Goal: Task Accomplishment & Management: Complete application form

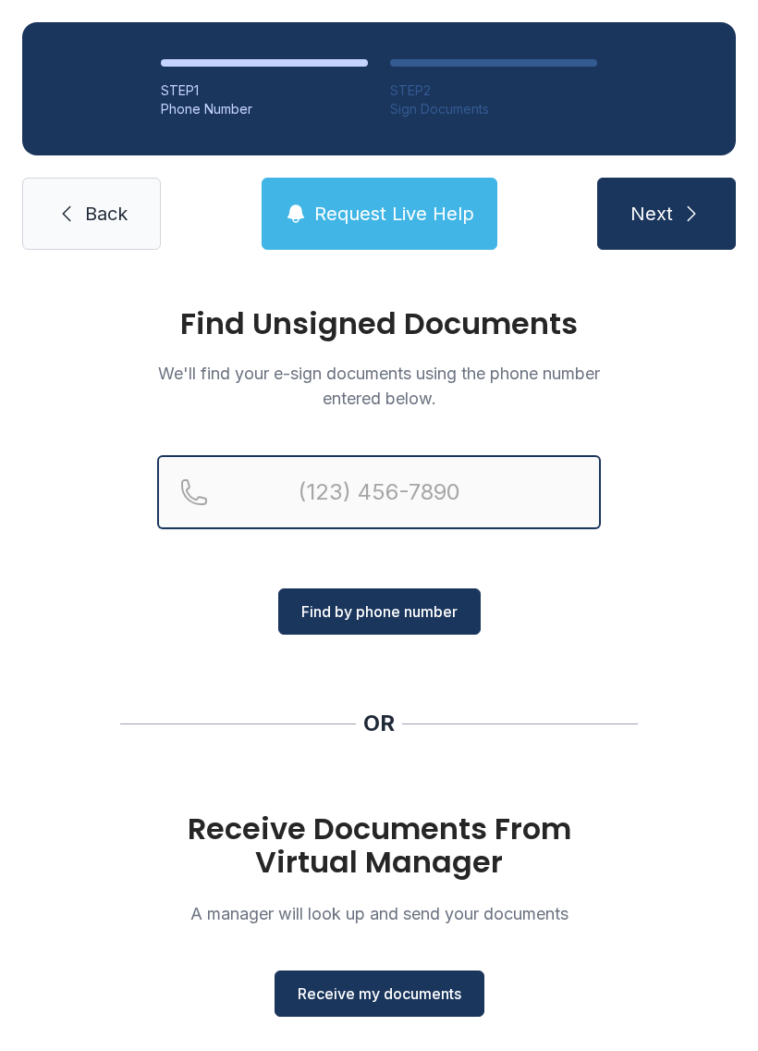
click at [450, 491] on input "Reservation phone number" at bounding box center [379, 492] width 444 height 74
type input "[PHONE_NUMBER]"
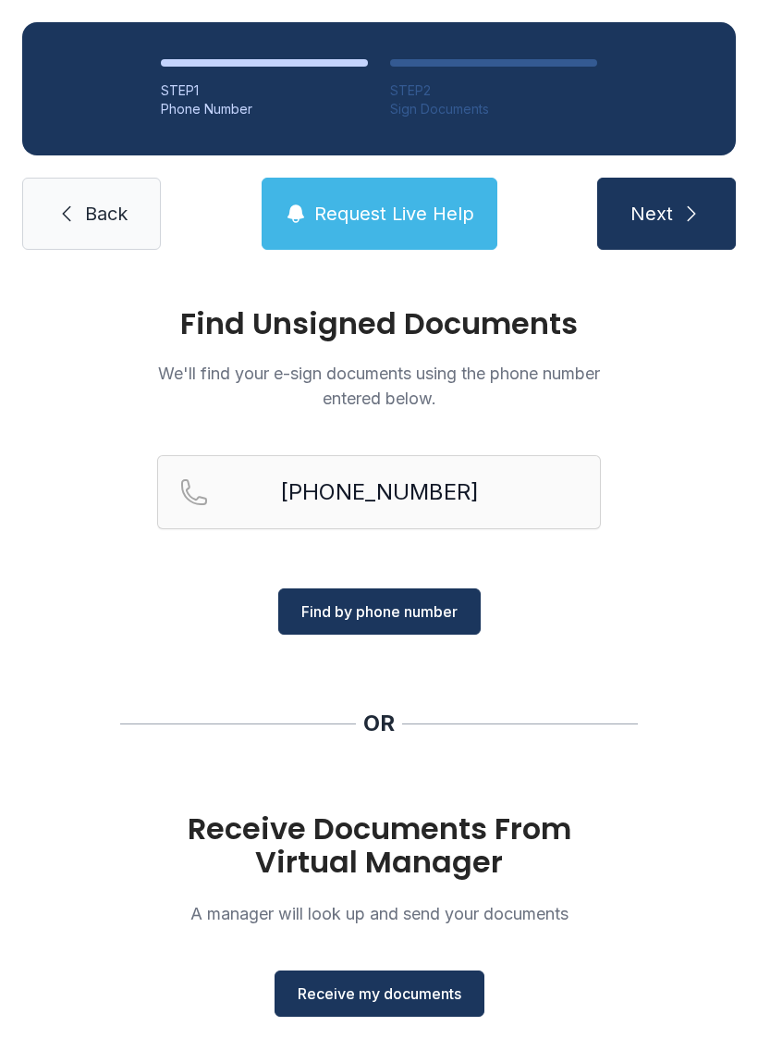
click at [425, 605] on span "Find by phone number" at bounding box center [379, 611] width 156 height 22
click at [410, 608] on span "Find by phone number" at bounding box center [379, 611] width 156 height 22
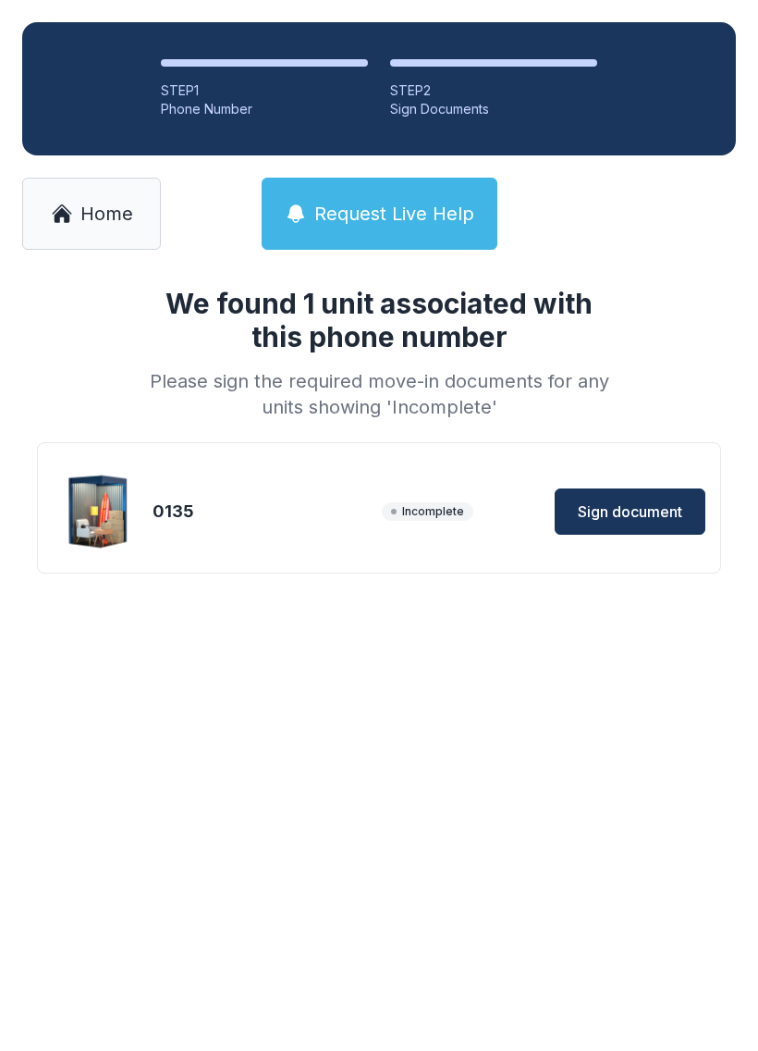
click at [641, 501] on span "Sign document" at bounding box center [630, 511] width 104 height 22
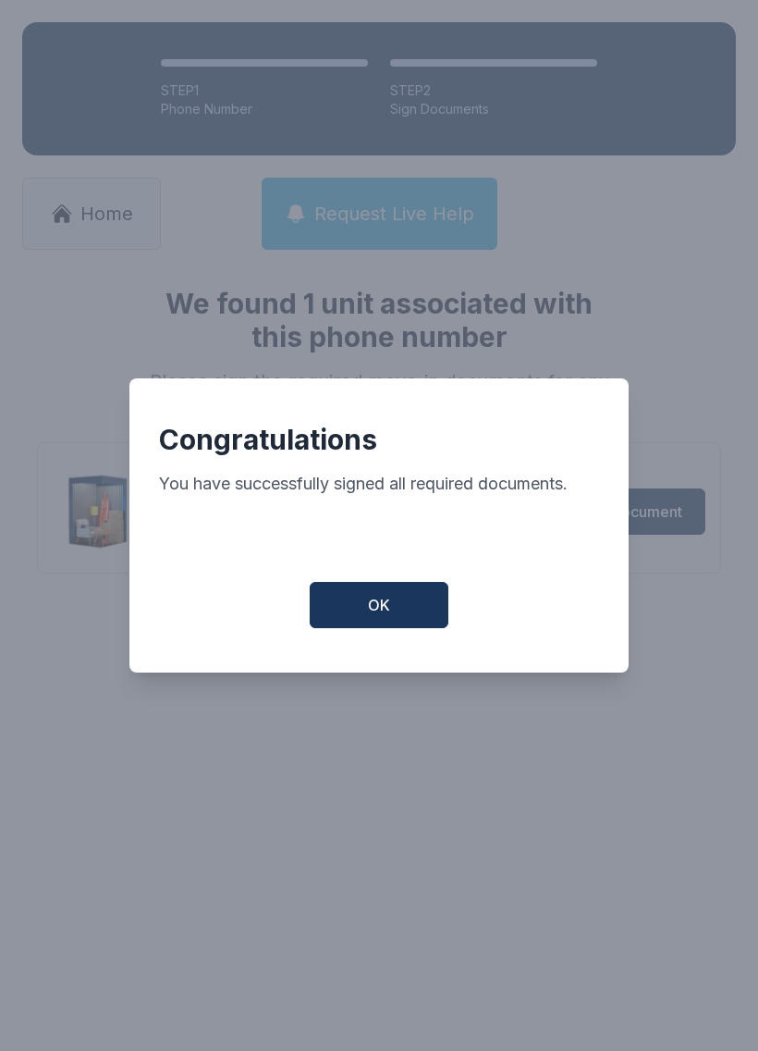
click at [355, 611] on button "OK" at bounding box center [379, 605] width 139 height 46
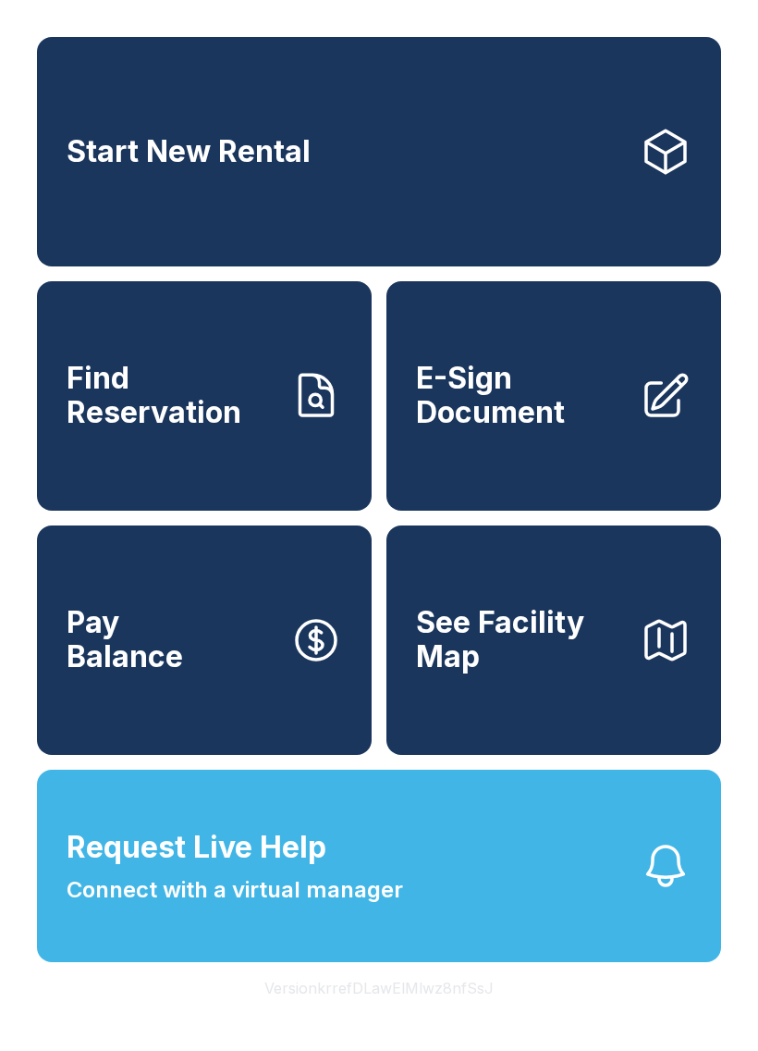
click at [598, 421] on span "E-Sign Document" at bounding box center [520, 396] width 209 height 68
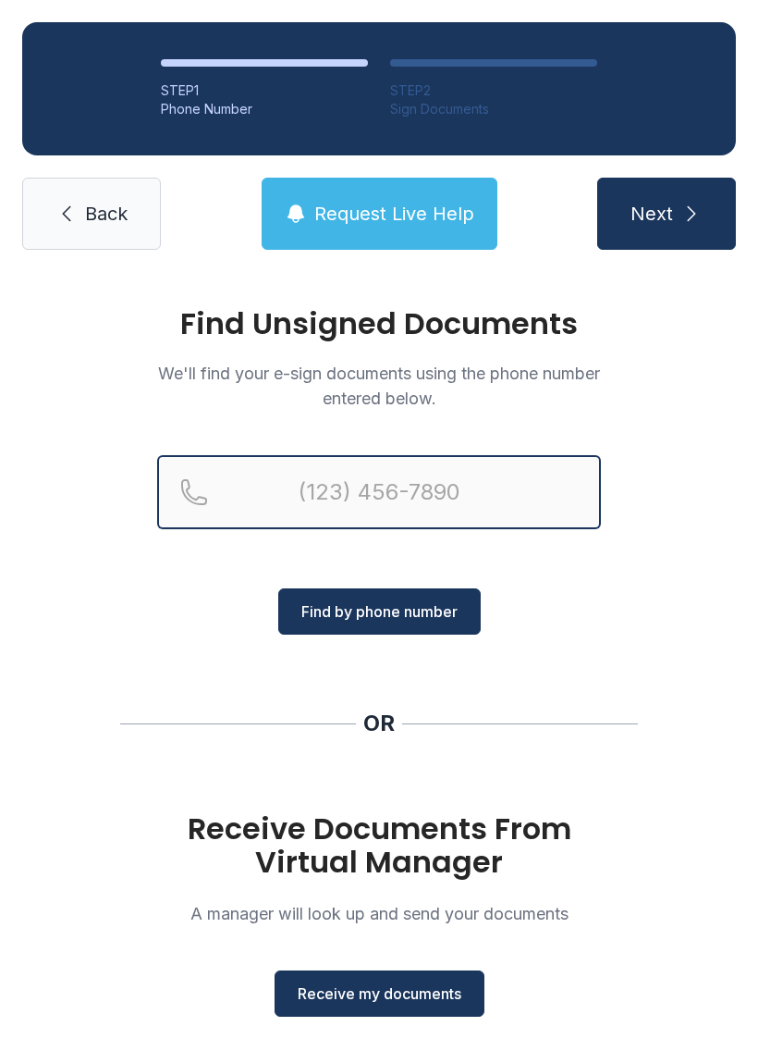
click at [502, 483] on input "Reservation phone number" at bounding box center [379, 492] width 444 height 74
type input "("
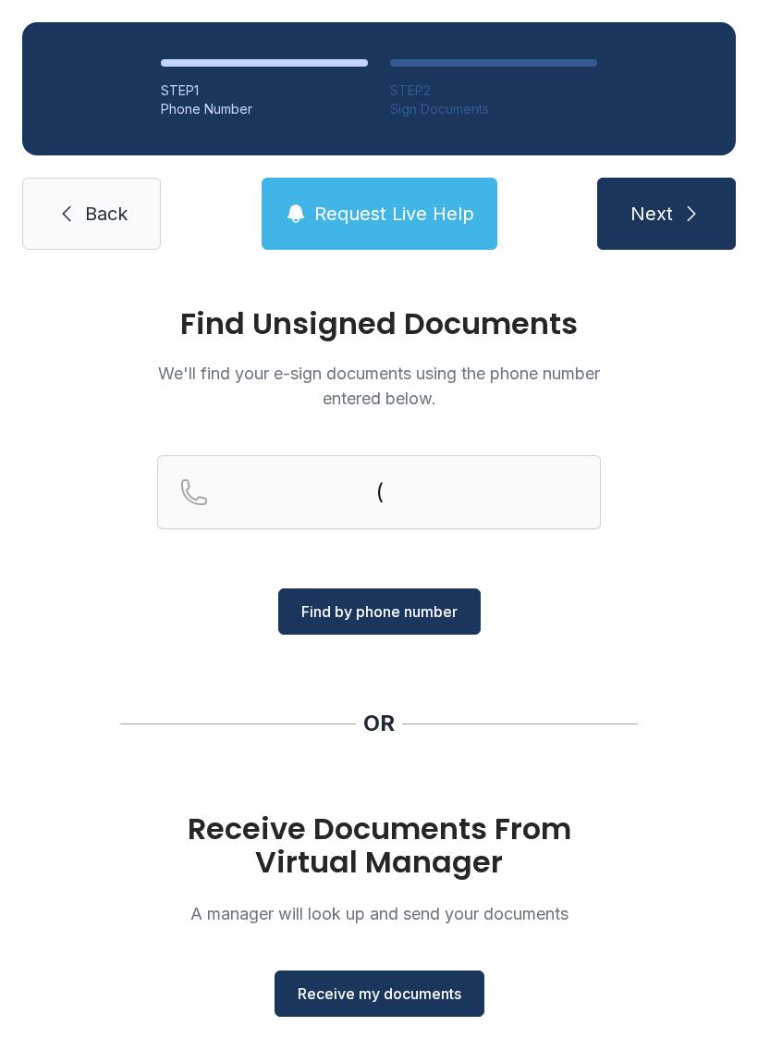
click at [117, 205] on span "Back" at bounding box center [106, 214] width 43 height 26
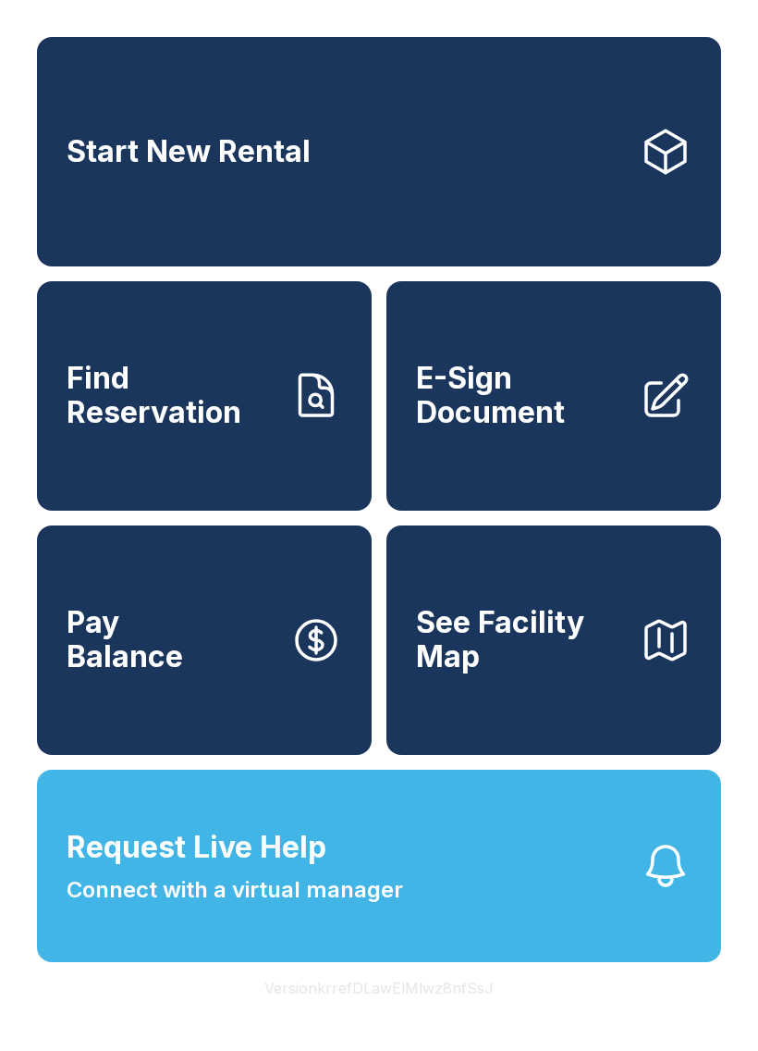
click at [560, 410] on span "E-Sign Document" at bounding box center [520, 396] width 209 height 68
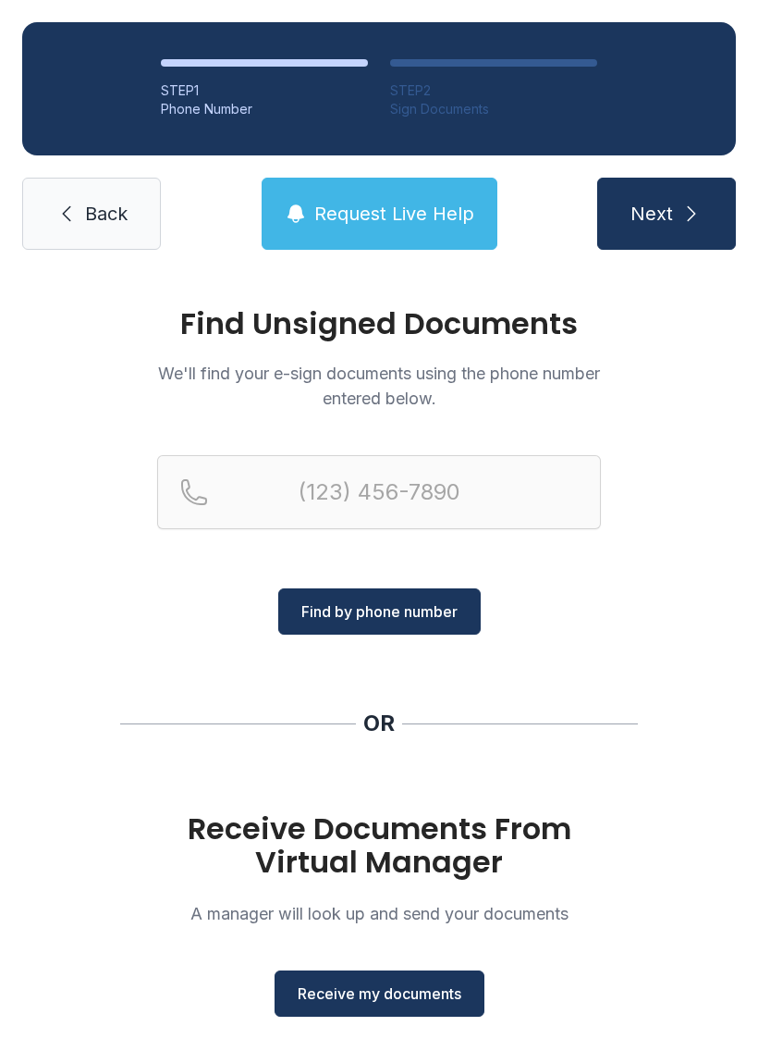
click at [334, 1010] on button "Receive my documents" at bounding box center [380, 993] width 210 height 46
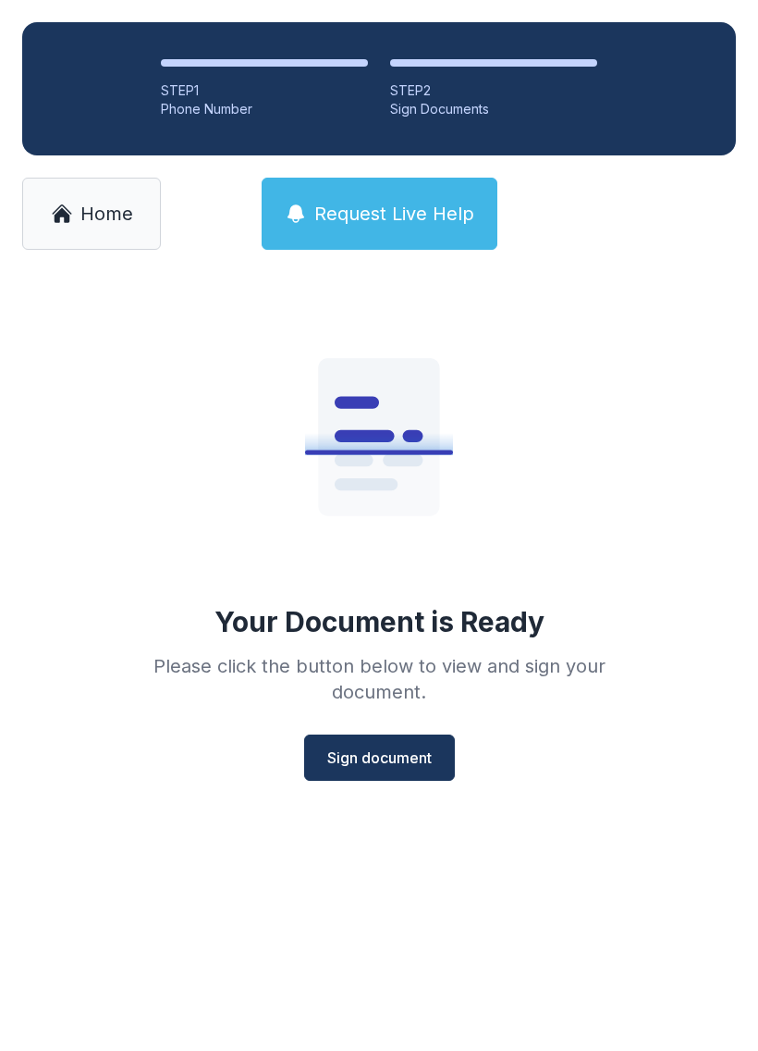
click at [414, 753] on span "Sign document" at bounding box center [379, 757] width 104 height 22
click at [407, 756] on span "Sign document" at bounding box center [379, 757] width 104 height 22
